Goal: Transaction & Acquisition: Purchase product/service

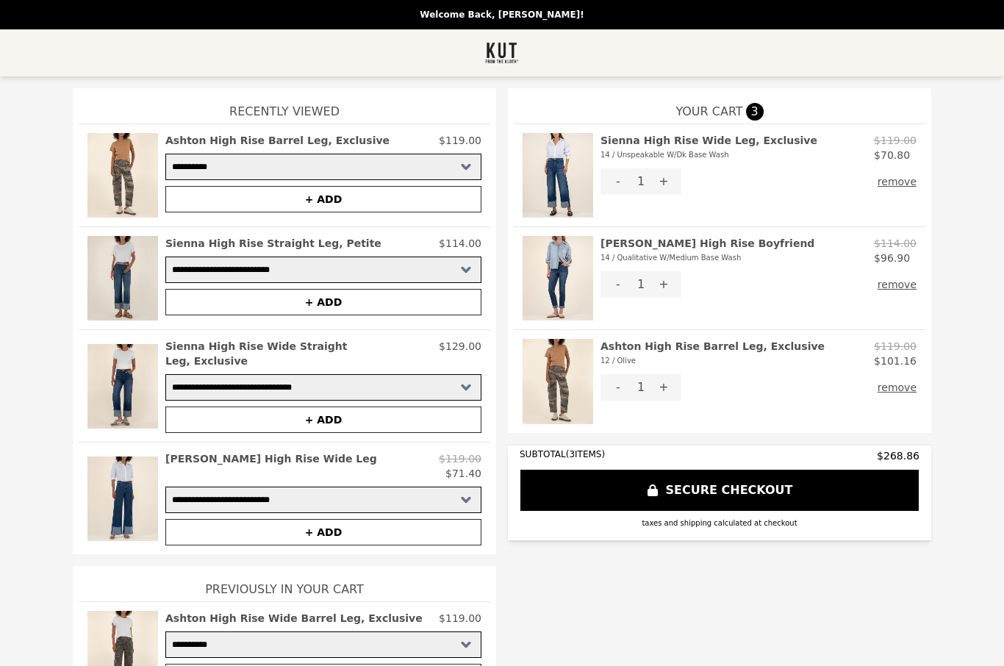
click at [514, 18] on p "Welcome Back, [PERSON_NAME]!" at bounding box center [502, 15] width 987 height 12
click at [498, 60] on img at bounding box center [502, 52] width 34 height 29
